Goal: Information Seeking & Learning: Learn about a topic

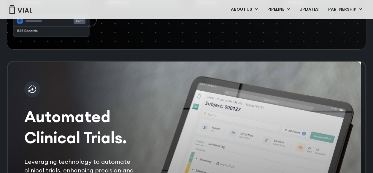
scroll to position [1188, 0]
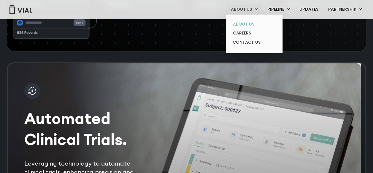
click at [249, 22] on link "ABOUT US" at bounding box center [254, 24] width 52 height 9
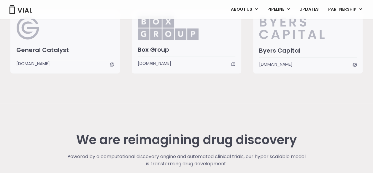
scroll to position [1425, 0]
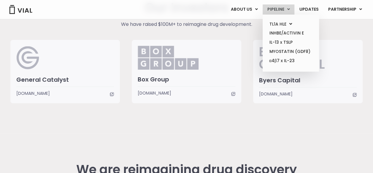
click at [275, 8] on link "PIPELINE" at bounding box center [279, 9] width 32 height 10
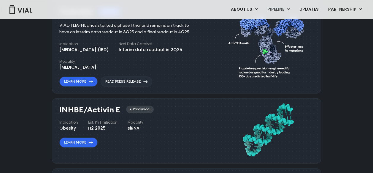
scroll to position [414, 0]
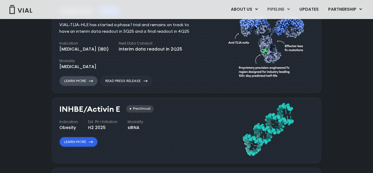
click at [84, 84] on link "Learn More" at bounding box center [78, 81] width 38 height 10
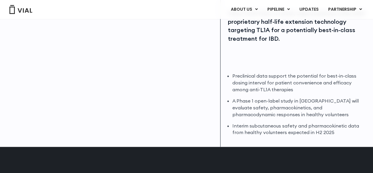
scroll to position [148, 0]
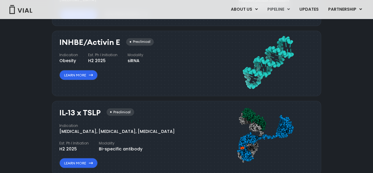
scroll to position [496, 0]
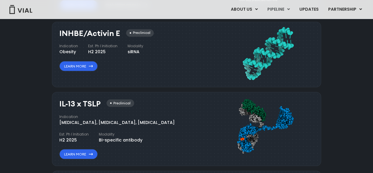
drag, startPoint x: 58, startPoint y: 105, endPoint x: 100, endPoint y: 104, distance: 42.2
click at [100, 104] on div "IL-13 x TSLP Preclinical Indication Atopic Dermatitis, Asthma, Chronic Sinusiti…" at bounding box center [186, 129] width 269 height 74
copy h3 "IL-13 x TSLP"
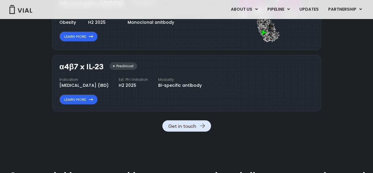
scroll to position [645, 0]
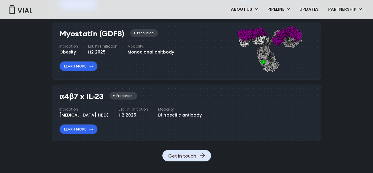
drag, startPoint x: 58, startPoint y: 94, endPoint x: 105, endPoint y: 96, distance: 46.3
click at [105, 96] on div "α4β7 x IL-23 Preclinical Indication Inflammatory bowel disease (IBD) Est. Ph I …" at bounding box center [186, 113] width 269 height 56
copy h3 "α4β7 x IL-23"
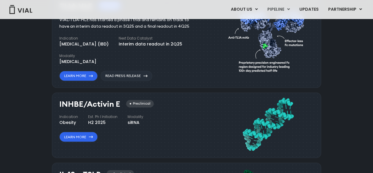
scroll to position [407, 0]
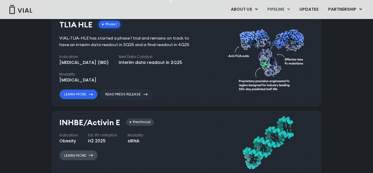
click at [74, 158] on link "Learn More" at bounding box center [78, 155] width 38 height 10
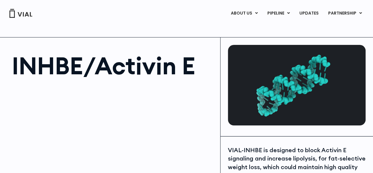
scroll to position [30, 0]
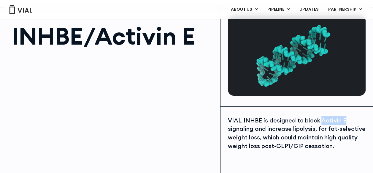
drag, startPoint x: 320, startPoint y: 121, endPoint x: 347, endPoint y: 120, distance: 26.8
click at [347, 120] on div "VIAL-INHBE is designed to block Activin E signaling and increase lipolysis, for…" at bounding box center [297, 133] width 138 height 34
copy div "Activin E"
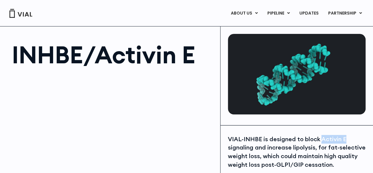
scroll to position [0, 0]
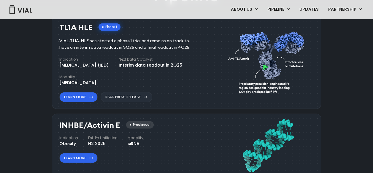
scroll to position [407, 0]
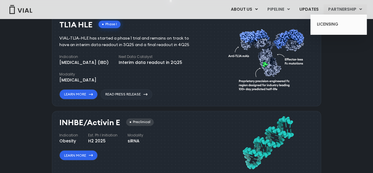
click at [343, 9] on link "PARTNERSHIP" at bounding box center [345, 9] width 43 height 10
click at [332, 25] on link "LICENSING" at bounding box center [339, 25] width 52 height 10
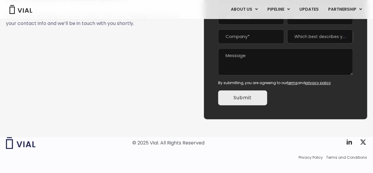
scroll to position [98, 0]
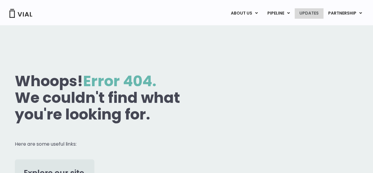
click at [307, 11] on link "UPDATES" at bounding box center [309, 13] width 29 height 10
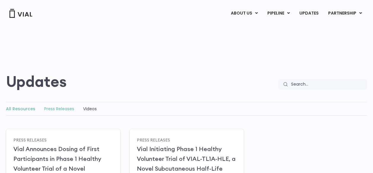
click at [64, 107] on link "Press Releases" at bounding box center [59, 109] width 30 height 6
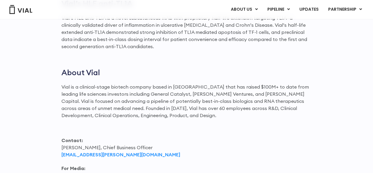
scroll to position [772, 0]
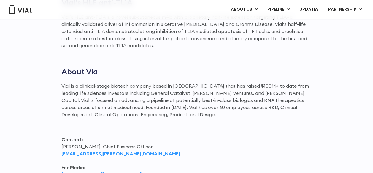
click at [240, 136] on p "Contact: Max James, Chief Business Officer max.james@vial.com" at bounding box center [186, 146] width 251 height 21
